Goal: Book appointment/travel/reservation

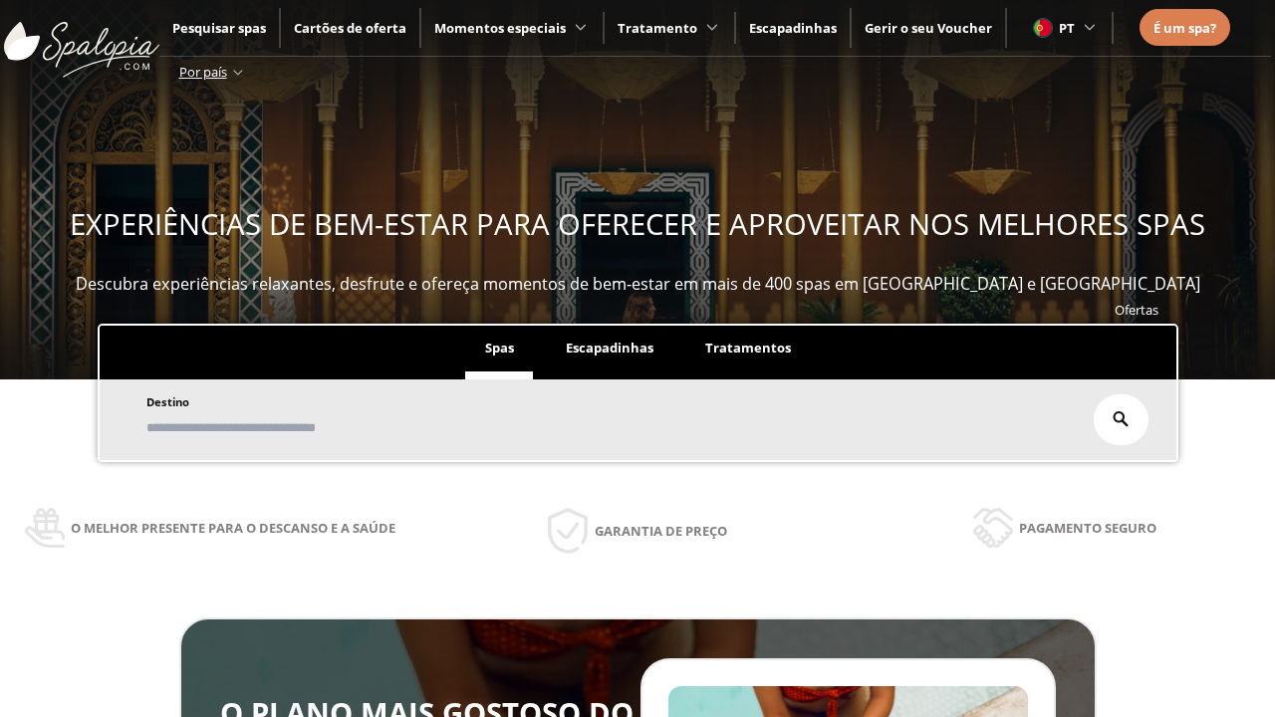
click at [610, 349] on span "Escapadinhas" at bounding box center [610, 348] width 88 height 18
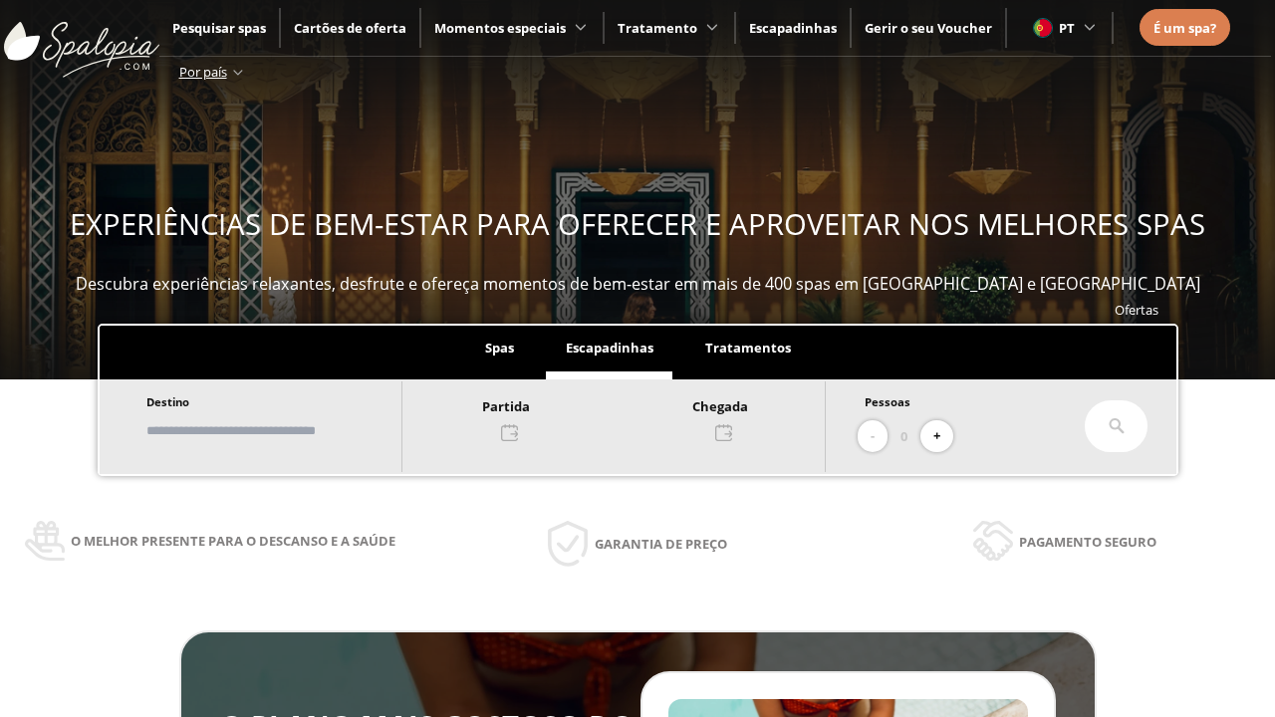
click at [281, 430] on input "text" at bounding box center [264, 430] width 248 height 35
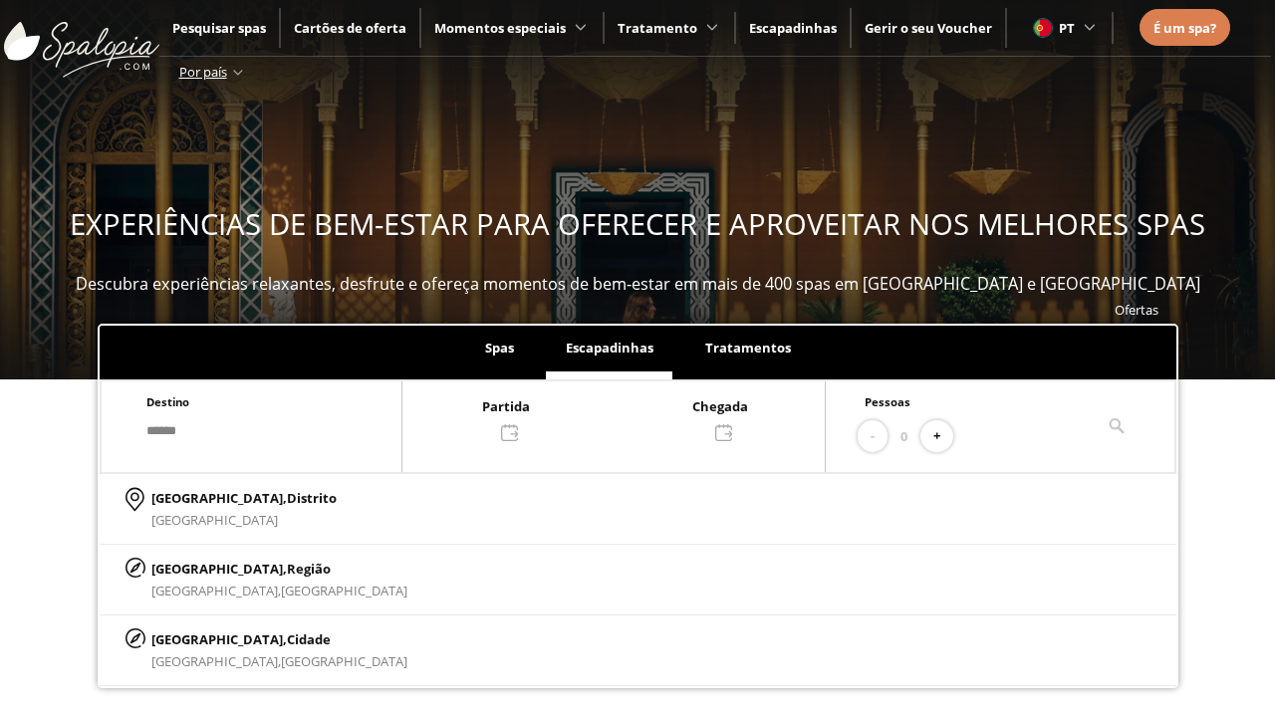
type input "******"
click at [199, 639] on p "[GEOGRAPHIC_DATA], Cidade" at bounding box center [279, 640] width 256 height 22
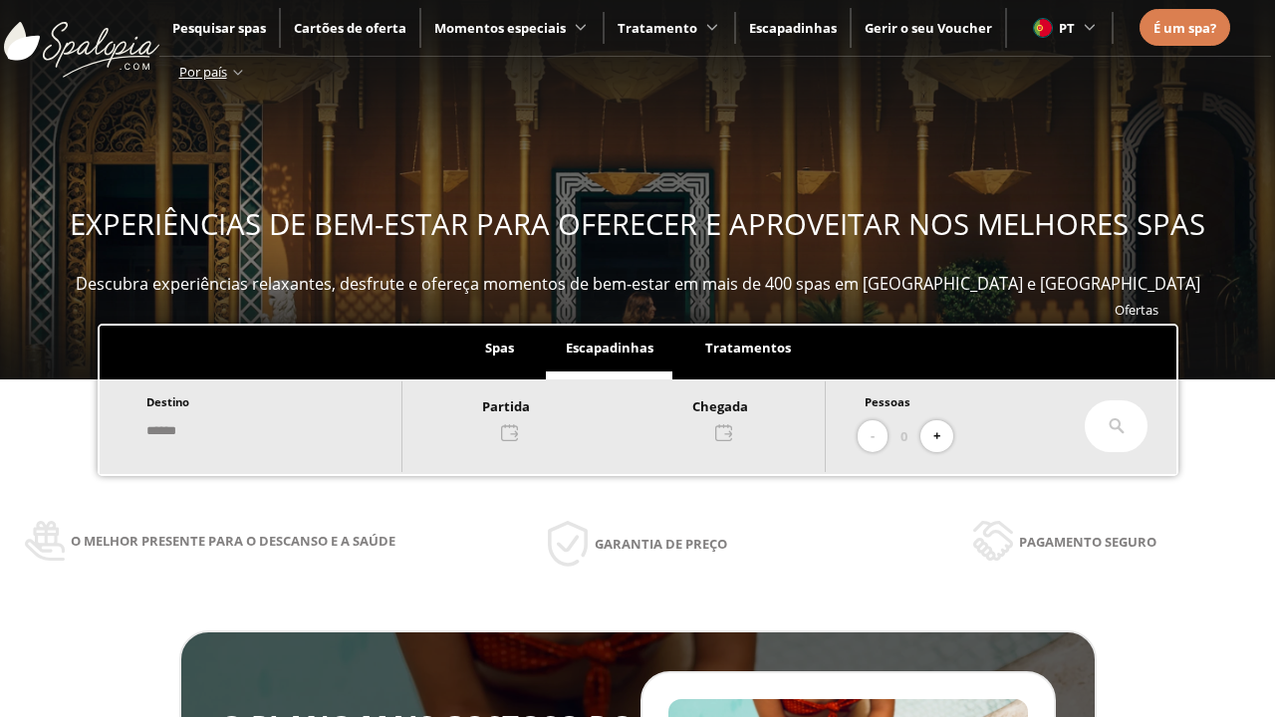
click at [634, 417] on div at bounding box center [613, 418] width 422 height 48
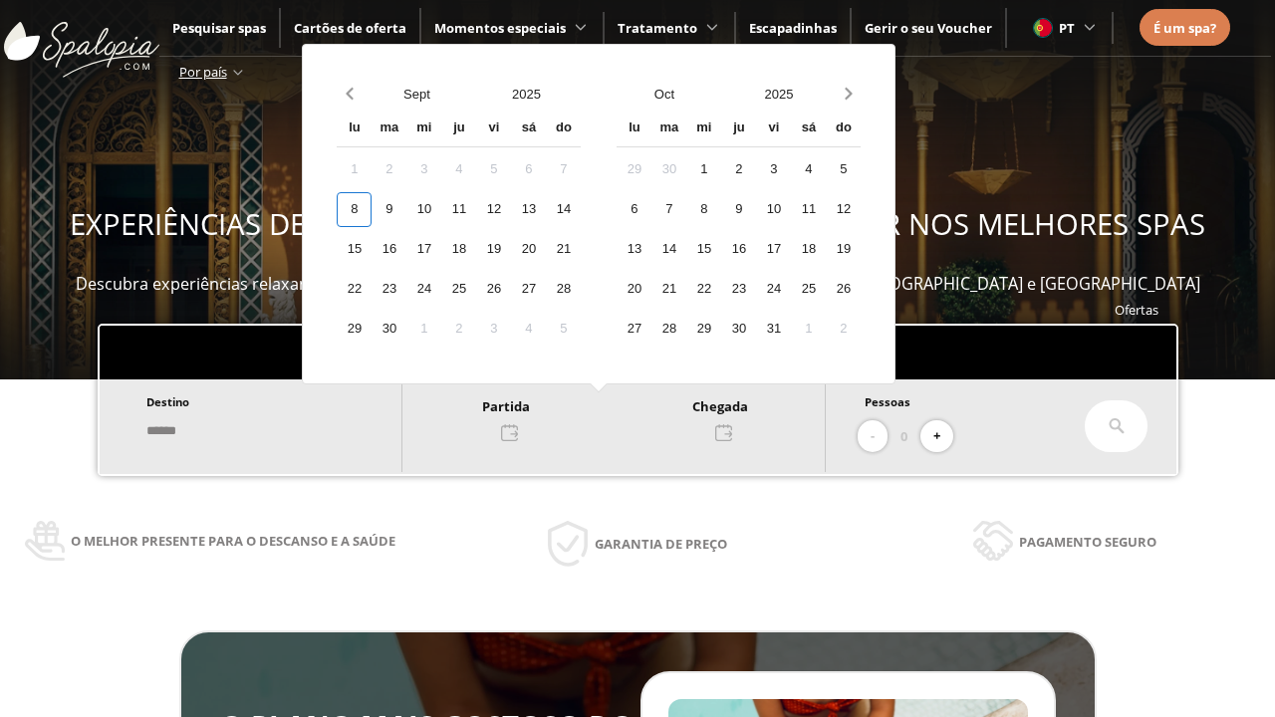
click at [441, 209] on div "10" at bounding box center [423, 209] width 35 height 35
click at [476, 209] on div "11" at bounding box center [458, 209] width 35 height 35
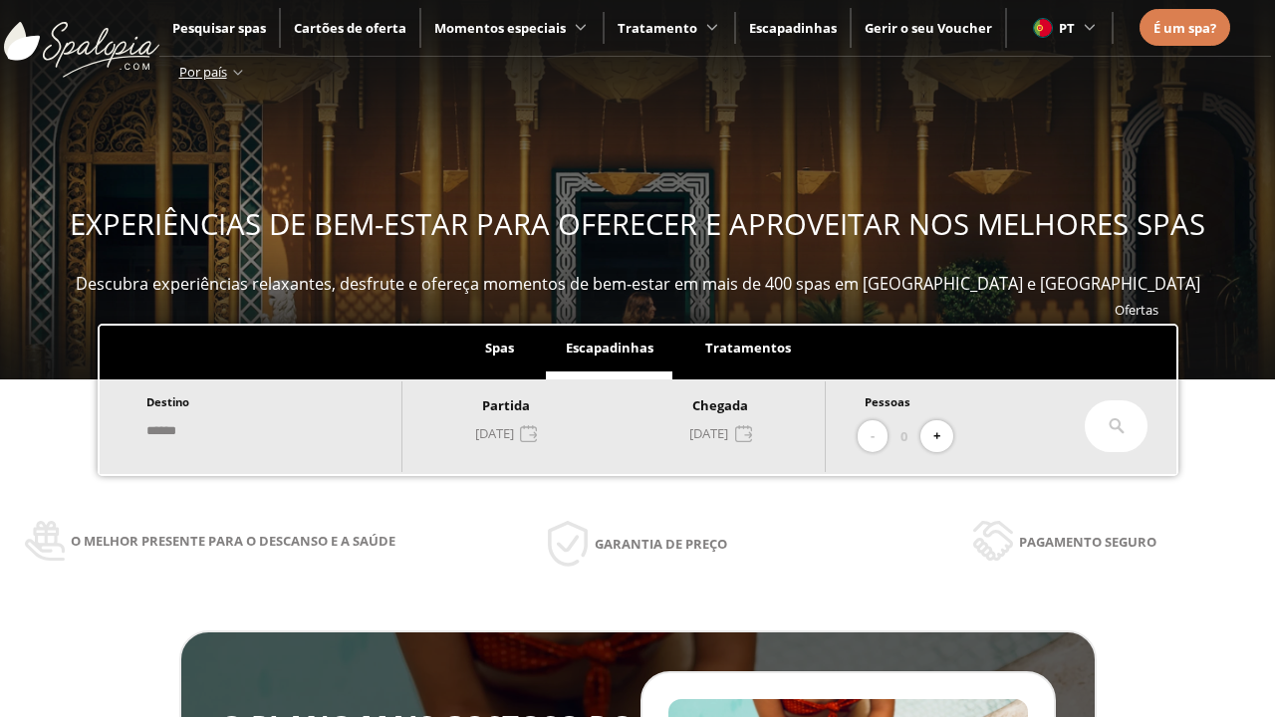
click at [943, 436] on button "+" at bounding box center [936, 436] width 33 height 33
click at [1117, 426] on icon at bounding box center [1117, 426] width 16 height 16
